Goal: Navigation & Orientation: Find specific page/section

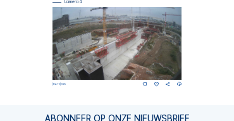
scroll to position [548, 0]
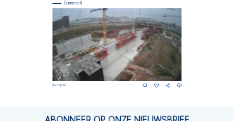
click at [155, 32] on img at bounding box center [118, 44] width 130 height 73
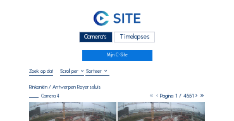
click at [99, 34] on div "Camera's" at bounding box center [96, 37] width 34 height 11
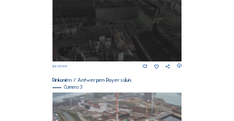
scroll to position [434, 0]
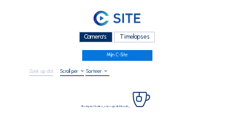
click at [90, 34] on div "Camera's" at bounding box center [96, 37] width 34 height 11
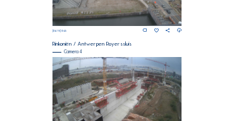
scroll to position [523, 0]
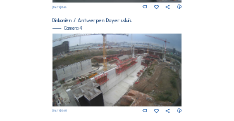
click at [117, 67] on img at bounding box center [118, 70] width 130 height 73
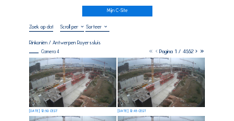
scroll to position [63, 0]
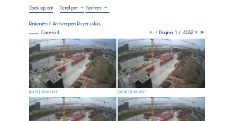
click at [77, 63] on img at bounding box center [72, 63] width 87 height 49
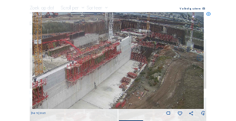
drag, startPoint x: 62, startPoint y: 60, endPoint x: 51, endPoint y: 60, distance: 11.4
click at [51, 60] on img at bounding box center [118, 60] width 172 height 97
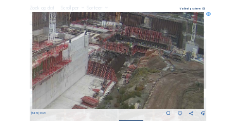
drag, startPoint x: 128, startPoint y: 55, endPoint x: 115, endPoint y: 67, distance: 17.5
click at [115, 67] on img at bounding box center [118, 60] width 172 height 97
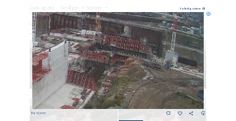
drag, startPoint x: 87, startPoint y: 66, endPoint x: 79, endPoint y: 65, distance: 8.9
click at [79, 65] on img at bounding box center [118, 60] width 172 height 97
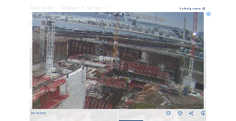
drag, startPoint x: 110, startPoint y: 70, endPoint x: 116, endPoint y: 78, distance: 9.5
click at [116, 78] on img at bounding box center [118, 60] width 172 height 97
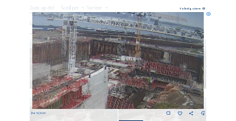
drag, startPoint x: 124, startPoint y: 75, endPoint x: 156, endPoint y: 74, distance: 32.3
click at [156, 74] on img at bounding box center [118, 60] width 172 height 97
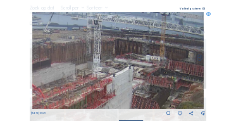
drag, startPoint x: 96, startPoint y: 80, endPoint x: 130, endPoint y: 68, distance: 36.3
click at [130, 68] on img at bounding box center [118, 60] width 172 height 97
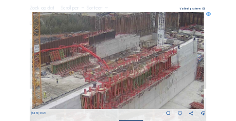
drag, startPoint x: 85, startPoint y: 82, endPoint x: 115, endPoint y: 65, distance: 34.6
click at [115, 65] on img at bounding box center [118, 60] width 172 height 97
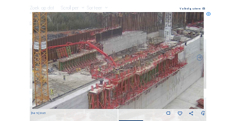
drag, startPoint x: 84, startPoint y: 82, endPoint x: 122, endPoint y: 69, distance: 39.5
click at [122, 69] on img at bounding box center [118, 60] width 172 height 97
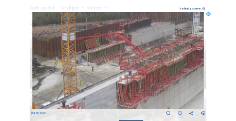
drag, startPoint x: 82, startPoint y: 87, endPoint x: 127, endPoint y: 67, distance: 49.3
click at [127, 67] on img at bounding box center [118, 60] width 172 height 97
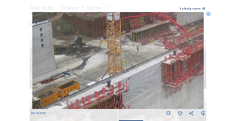
drag, startPoint x: 68, startPoint y: 81, endPoint x: 126, endPoint y: 63, distance: 60.5
click at [126, 63] on img at bounding box center [118, 60] width 172 height 97
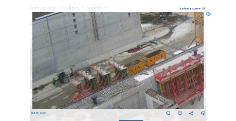
drag, startPoint x: 74, startPoint y: 85, endPoint x: 136, endPoint y: 62, distance: 66.1
click at [136, 62] on img at bounding box center [118, 60] width 172 height 97
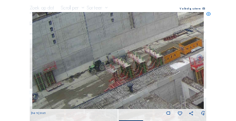
drag, startPoint x: 129, startPoint y: 67, endPoint x: 144, endPoint y: 67, distance: 15.2
click at [144, 67] on img at bounding box center [118, 60] width 172 height 97
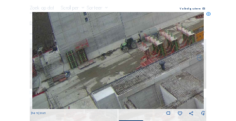
click at [125, 67] on img at bounding box center [118, 60] width 172 height 97
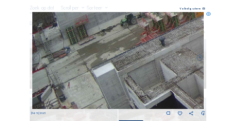
drag, startPoint x: 101, startPoint y: 56, endPoint x: 85, endPoint y: 80, distance: 28.8
click at [101, 55] on img at bounding box center [118, 60] width 172 height 97
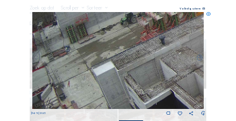
drag, startPoint x: 85, startPoint y: 82, endPoint x: 92, endPoint y: 70, distance: 14.5
click at [94, 56] on img at bounding box center [118, 60] width 172 height 97
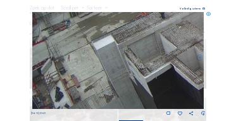
drag, startPoint x: 94, startPoint y: 74, endPoint x: 100, endPoint y: 56, distance: 19.4
click at [100, 56] on img at bounding box center [118, 60] width 172 height 97
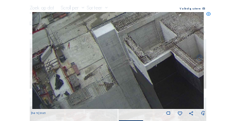
drag, startPoint x: 101, startPoint y: 83, endPoint x: 102, endPoint y: 70, distance: 13.3
click at [102, 70] on img at bounding box center [118, 60] width 172 height 97
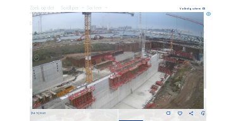
drag, startPoint x: 113, startPoint y: 44, endPoint x: 68, endPoint y: 88, distance: 63.6
click at [68, 88] on img at bounding box center [118, 60] width 172 height 97
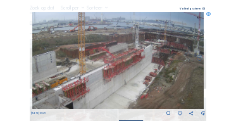
drag, startPoint x: 169, startPoint y: 54, endPoint x: 162, endPoint y: 45, distance: 11.8
click at [162, 45] on img at bounding box center [118, 60] width 172 height 97
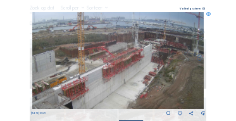
click at [208, 16] on icon at bounding box center [208, 14] width 4 height 4
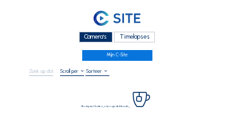
click at [84, 35] on div "Camera's" at bounding box center [96, 37] width 34 height 11
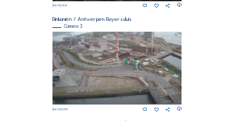
scroll to position [421, 0]
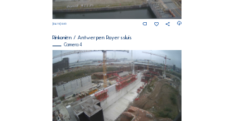
scroll to position [535, 0]
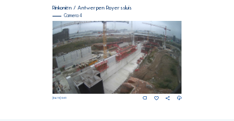
click at [125, 54] on img at bounding box center [118, 57] width 130 height 73
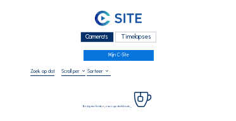
scroll to position [63, 0]
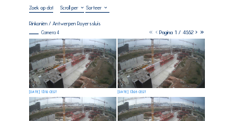
click at [62, 53] on img at bounding box center [72, 63] width 87 height 49
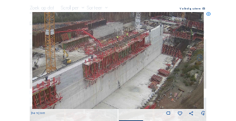
drag, startPoint x: 130, startPoint y: 57, endPoint x: 117, endPoint y: 63, distance: 14.7
click at [117, 63] on img at bounding box center [118, 60] width 172 height 97
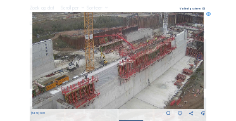
drag, startPoint x: 92, startPoint y: 53, endPoint x: 121, endPoint y: 52, distance: 29.1
click at [121, 52] on img at bounding box center [118, 60] width 172 height 97
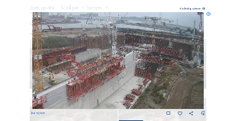
drag, startPoint x: 179, startPoint y: 41, endPoint x: 126, endPoint y: 56, distance: 54.6
click at [128, 58] on img at bounding box center [118, 60] width 172 height 97
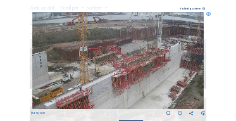
drag, startPoint x: 162, startPoint y: 51, endPoint x: 121, endPoint y: 60, distance: 41.5
click at [168, 49] on img at bounding box center [118, 60] width 172 height 97
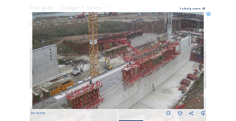
drag, startPoint x: 117, startPoint y: 54, endPoint x: 110, endPoint y: 60, distance: 9.5
click at [150, 39] on img at bounding box center [118, 60] width 172 height 97
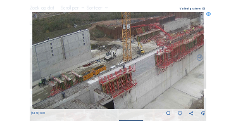
drag, startPoint x: 141, startPoint y: 37, endPoint x: 123, endPoint y: 48, distance: 21.3
click at [142, 37] on img at bounding box center [118, 60] width 172 height 97
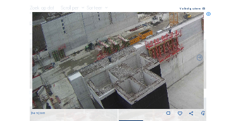
click at [126, 31] on img at bounding box center [118, 60] width 172 height 97
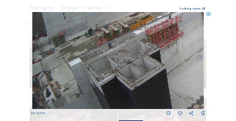
drag, startPoint x: 111, startPoint y: 49, endPoint x: 108, endPoint y: 58, distance: 9.8
click at [117, 34] on img at bounding box center [118, 60] width 172 height 97
drag, startPoint x: 107, startPoint y: 61, endPoint x: 113, endPoint y: 49, distance: 13.6
click at [113, 49] on img at bounding box center [118, 60] width 172 height 97
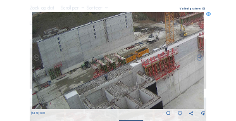
drag, startPoint x: 105, startPoint y: 40, endPoint x: 101, endPoint y: 73, distance: 33.2
click at [101, 73] on img at bounding box center [118, 60] width 172 height 97
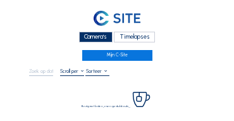
click at [95, 39] on div "Camera's" at bounding box center [96, 37] width 34 height 11
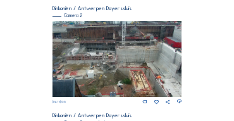
scroll to position [114, 0]
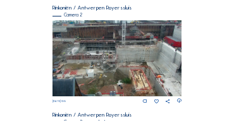
click at [139, 42] on img at bounding box center [118, 58] width 130 height 76
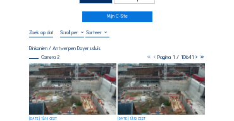
scroll to position [63, 0]
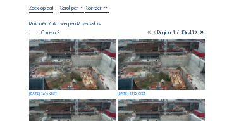
click at [70, 42] on img at bounding box center [72, 64] width 87 height 51
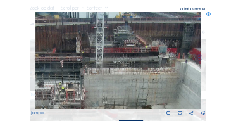
drag, startPoint x: 145, startPoint y: 56, endPoint x: 143, endPoint y: 66, distance: 10.3
click at [143, 66] on img at bounding box center [117, 60] width 165 height 97
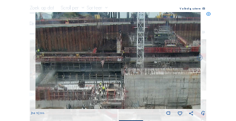
drag, startPoint x: 81, startPoint y: 58, endPoint x: 153, endPoint y: 64, distance: 72.4
click at [154, 64] on img at bounding box center [117, 60] width 165 height 97
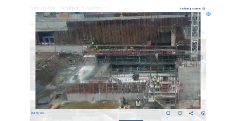
drag, startPoint x: 93, startPoint y: 58, endPoint x: 117, endPoint y: 51, distance: 25.1
click at [117, 51] on img at bounding box center [117, 60] width 165 height 97
click at [206, 14] on icon at bounding box center [208, 14] width 4 height 4
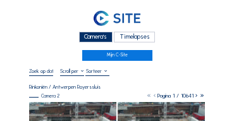
scroll to position [25, 0]
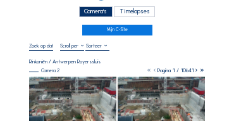
click at [92, 10] on div "Camera's" at bounding box center [96, 11] width 34 height 11
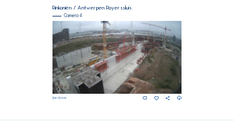
scroll to position [535, 0]
click at [148, 54] on img at bounding box center [118, 57] width 130 height 73
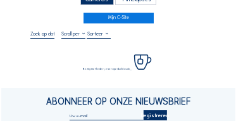
scroll to position [38, 0]
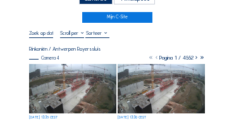
click at [54, 68] on img at bounding box center [72, 88] width 87 height 49
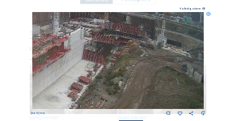
drag, startPoint x: 136, startPoint y: 58, endPoint x: 80, endPoint y: 58, distance: 55.7
click at [80, 58] on img at bounding box center [118, 60] width 172 height 97
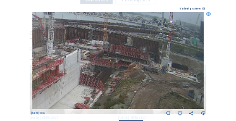
drag, startPoint x: 99, startPoint y: 51, endPoint x: 98, endPoint y: 76, distance: 25.4
click at [98, 76] on img at bounding box center [118, 60] width 172 height 97
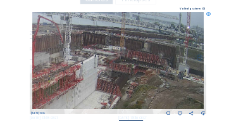
drag, startPoint x: 95, startPoint y: 75, endPoint x: 112, endPoint y: 79, distance: 17.5
click at [112, 79] on img at bounding box center [118, 60] width 172 height 97
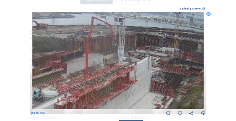
drag, startPoint x: 111, startPoint y: 72, endPoint x: 127, endPoint y: 73, distance: 15.8
click at [127, 73] on img at bounding box center [118, 60] width 172 height 97
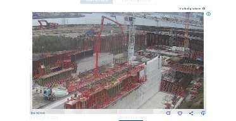
drag, startPoint x: 87, startPoint y: 68, endPoint x: 136, endPoint y: 68, distance: 48.8
click at [137, 68] on img at bounding box center [118, 60] width 172 height 97
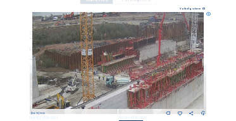
drag, startPoint x: 130, startPoint y: 69, endPoint x: 143, endPoint y: 61, distance: 15.1
click at [143, 61] on img at bounding box center [118, 60] width 172 height 97
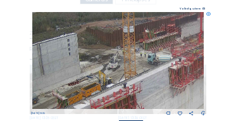
click at [145, 59] on img at bounding box center [118, 60] width 172 height 97
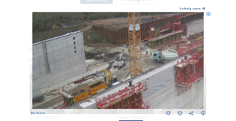
drag, startPoint x: 106, startPoint y: 78, endPoint x: 119, endPoint y: 65, distance: 18.4
click at [122, 62] on img at bounding box center [118, 60] width 172 height 97
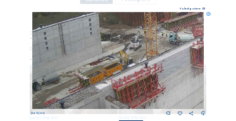
drag, startPoint x: 116, startPoint y: 78, endPoint x: 123, endPoint y: 65, distance: 15.0
click at [123, 65] on img at bounding box center [118, 60] width 172 height 97
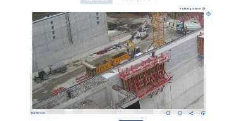
drag, startPoint x: 116, startPoint y: 79, endPoint x: 125, endPoint y: 68, distance: 14.4
click at [125, 68] on img at bounding box center [118, 60] width 172 height 97
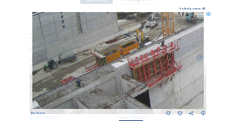
click at [126, 51] on img at bounding box center [118, 60] width 172 height 97
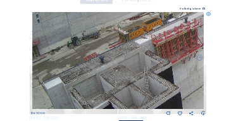
click at [132, 41] on img at bounding box center [118, 60] width 172 height 97
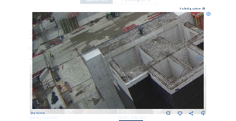
drag, startPoint x: 148, startPoint y: 65, endPoint x: 116, endPoint y: 75, distance: 33.7
click at [158, 63] on img at bounding box center [118, 60] width 172 height 97
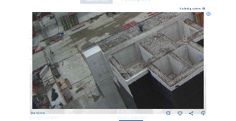
click at [125, 61] on img at bounding box center [118, 60] width 172 height 97
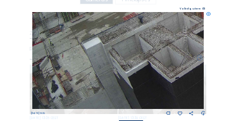
drag, startPoint x: 108, startPoint y: 56, endPoint x: 113, endPoint y: 48, distance: 9.1
click at [113, 48] on img at bounding box center [118, 60] width 172 height 97
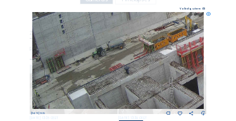
drag, startPoint x: 130, startPoint y: 30, endPoint x: 116, endPoint y: 83, distance: 54.6
click at [116, 83] on img at bounding box center [118, 60] width 172 height 97
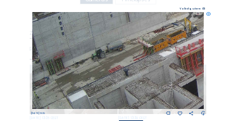
drag, startPoint x: 144, startPoint y: 85, endPoint x: 161, endPoint y: 87, distance: 16.7
click at [161, 87] on img at bounding box center [118, 60] width 172 height 97
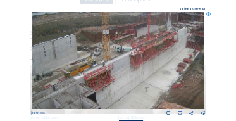
click at [108, 70] on img at bounding box center [118, 60] width 172 height 97
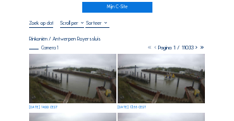
scroll to position [13, 0]
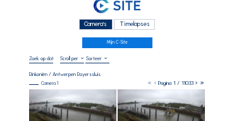
click at [105, 23] on div "Camera's" at bounding box center [96, 24] width 34 height 11
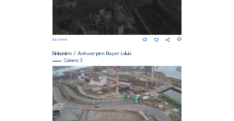
scroll to position [383, 0]
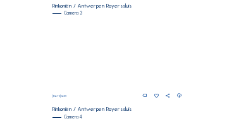
scroll to position [434, 0]
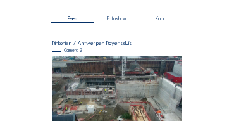
scroll to position [114, 0]
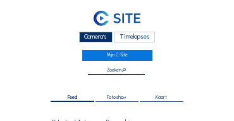
click at [98, 39] on div "Camera's" at bounding box center [96, 37] width 34 height 11
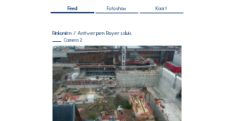
scroll to position [101, 0]
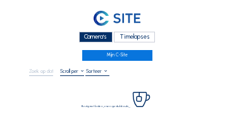
click at [93, 38] on div "Camera's" at bounding box center [96, 37] width 34 height 11
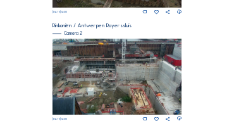
scroll to position [215, 0]
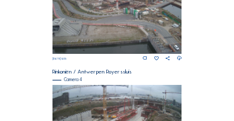
scroll to position [455, 0]
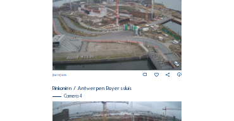
click at [77, 13] on img at bounding box center [118, 33] width 130 height 73
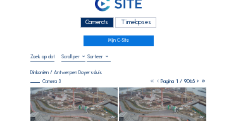
scroll to position [38, 0]
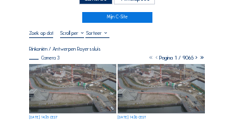
click at [58, 70] on img at bounding box center [72, 88] width 87 height 49
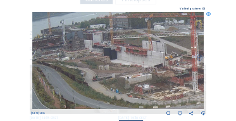
drag, startPoint x: 79, startPoint y: 27, endPoint x: 78, endPoint y: 65, distance: 38.0
click at [78, 65] on img at bounding box center [118, 60] width 172 height 97
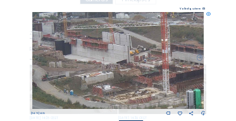
drag, startPoint x: 171, startPoint y: 69, endPoint x: 105, endPoint y: 59, distance: 66.6
click at [105, 59] on img at bounding box center [118, 60] width 172 height 97
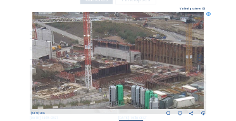
drag, startPoint x: 115, startPoint y: 67, endPoint x: 106, endPoint y: 67, distance: 8.9
click at [106, 67] on img at bounding box center [118, 60] width 172 height 97
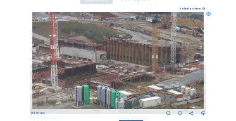
drag, startPoint x: 153, startPoint y: 73, endPoint x: 127, endPoint y: 73, distance: 25.3
click at [127, 73] on img at bounding box center [118, 60] width 172 height 97
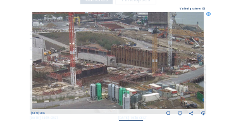
drag, startPoint x: 101, startPoint y: 67, endPoint x: 147, endPoint y: 73, distance: 46.0
click at [147, 73] on img at bounding box center [118, 60] width 172 height 97
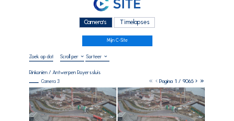
scroll to position [38, 0]
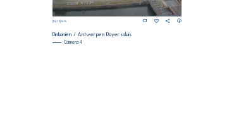
scroll to position [510, 0]
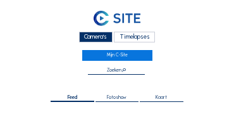
drag, startPoint x: 96, startPoint y: 39, endPoint x: 77, endPoint y: 36, distance: 19.2
click at [97, 39] on div "Camera's" at bounding box center [96, 37] width 34 height 11
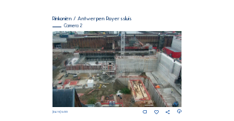
scroll to position [114, 0]
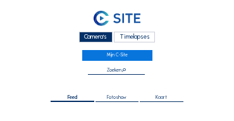
drag, startPoint x: 93, startPoint y: 37, endPoint x: 86, endPoint y: 36, distance: 7.0
click at [93, 37] on div "Camera's" at bounding box center [96, 37] width 34 height 11
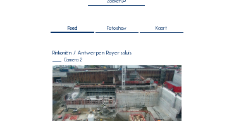
scroll to position [89, 0]
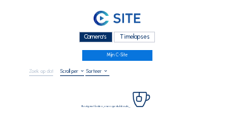
click at [94, 35] on div "Camera's" at bounding box center [96, 37] width 34 height 11
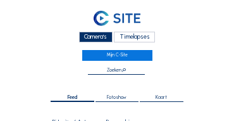
click at [102, 38] on div "Camera's" at bounding box center [96, 37] width 34 height 11
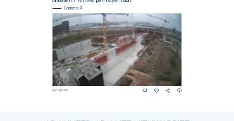
scroll to position [510, 0]
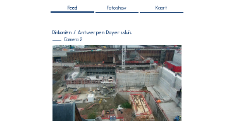
scroll to position [101, 0]
